Goal: Download file/media

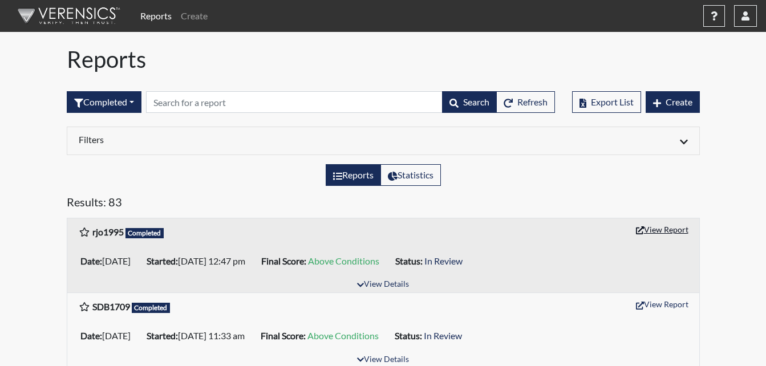
click at [660, 230] on button "View Report" at bounding box center [662, 230] width 63 height 18
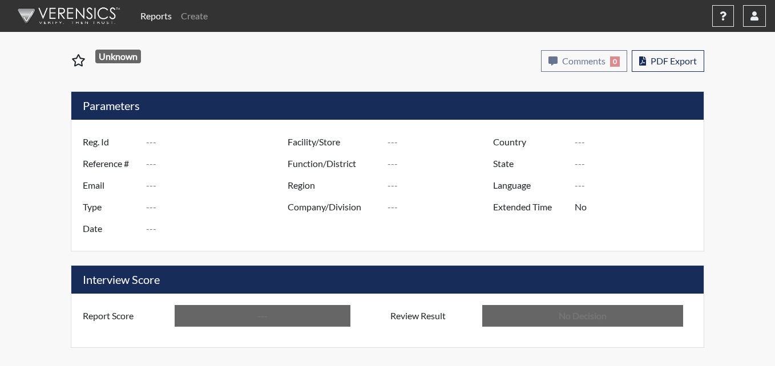
type input "rjo1995"
type input "51229"
type input "---"
type input "Corrections Pre-Employment"
type input "Sep 11, 2025"
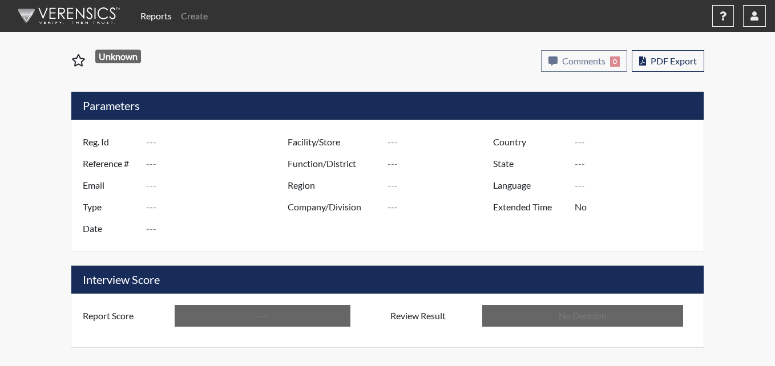
type input "[PERSON_NAME] ITF"
type input "[GEOGRAPHIC_DATA]"
type input "[US_STATE]"
type input "English"
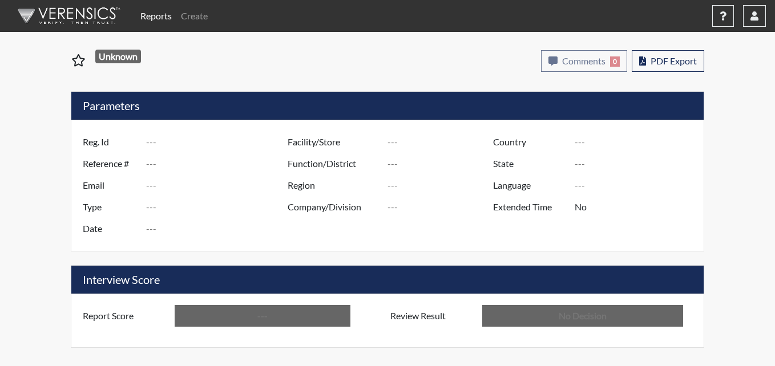
type input "Above Conditions"
type input "In Review"
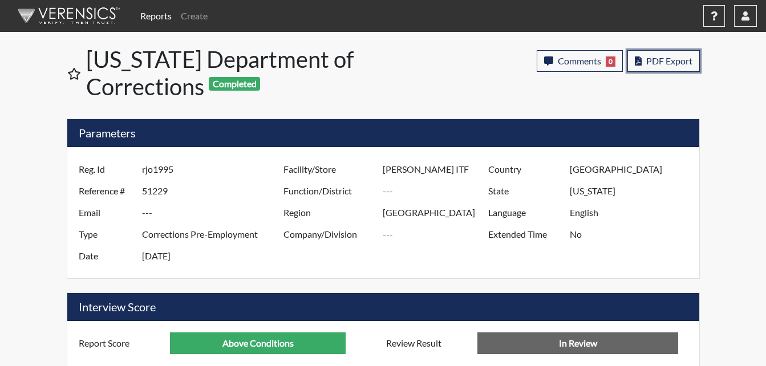
drag, startPoint x: 660, startPoint y: 65, endPoint x: 651, endPoint y: 72, distance: 11.3
click at [660, 64] on span "PDF Export" at bounding box center [670, 60] width 46 height 11
